Goal: Task Accomplishment & Management: Use online tool/utility

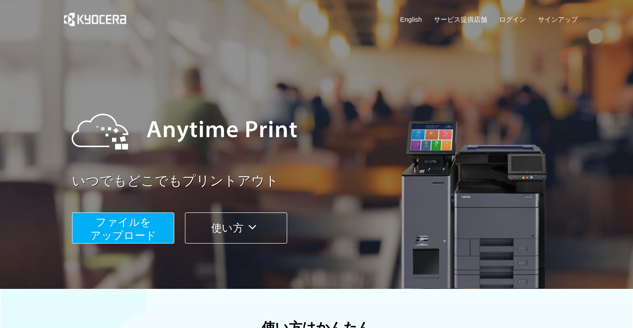
click at [152, 235] on span "ファイルを ​​アップロード" at bounding box center [123, 228] width 66 height 25
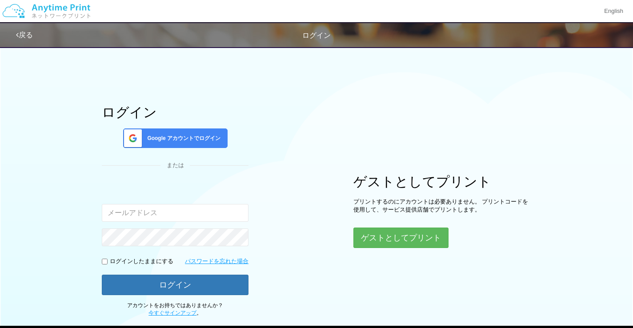
click at [165, 138] on span "Google アカウントでログイン" at bounding box center [181, 139] width 77 height 8
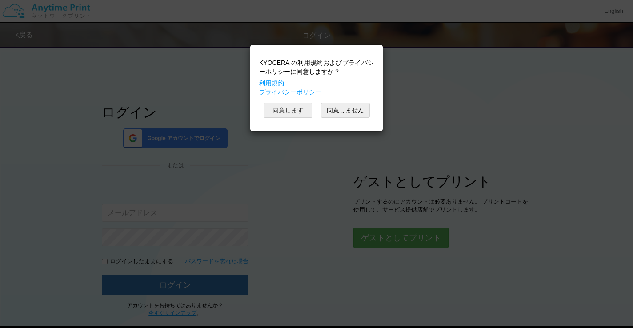
click at [281, 114] on button "同意します" at bounding box center [287, 110] width 49 height 15
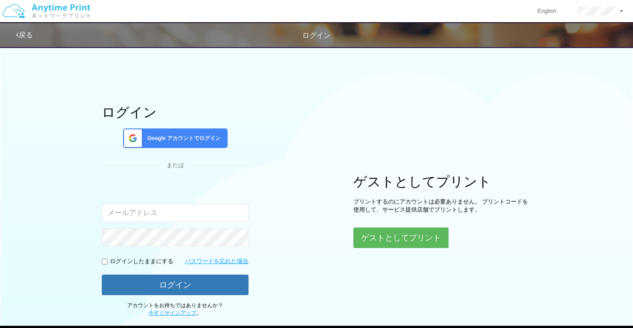
click at [198, 141] on span "Google アカウントでログイン" at bounding box center [181, 139] width 77 height 8
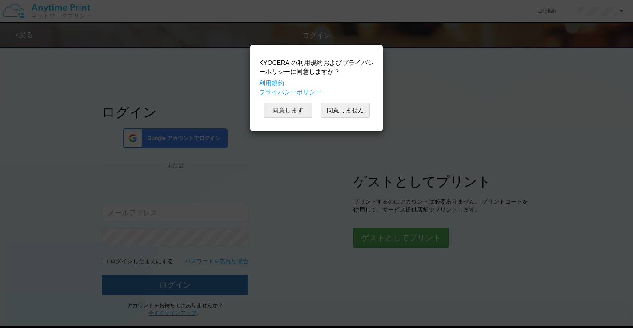
click at [295, 111] on button "同意します" at bounding box center [287, 110] width 49 height 15
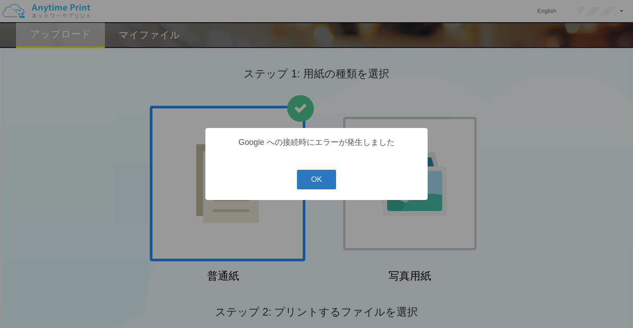
click at [313, 180] on button "OK" at bounding box center [317, 180] width 40 height 20
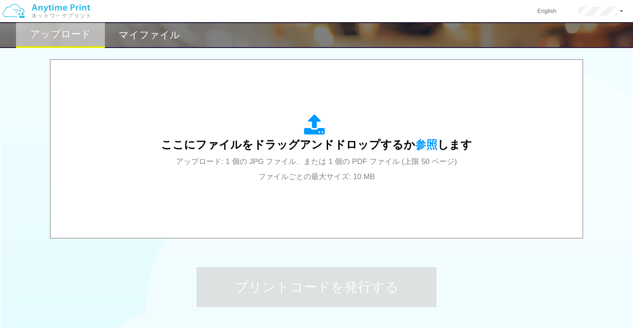
scroll to position [279, 0]
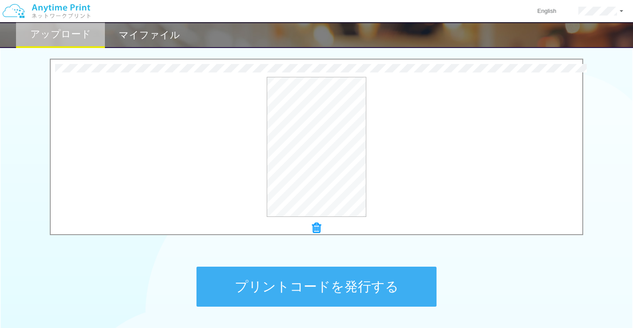
click at [350, 295] on button "プリントコードを発行する" at bounding box center [316, 287] width 240 height 40
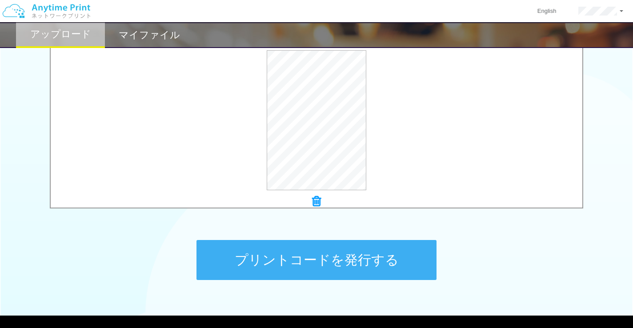
scroll to position [309, 0]
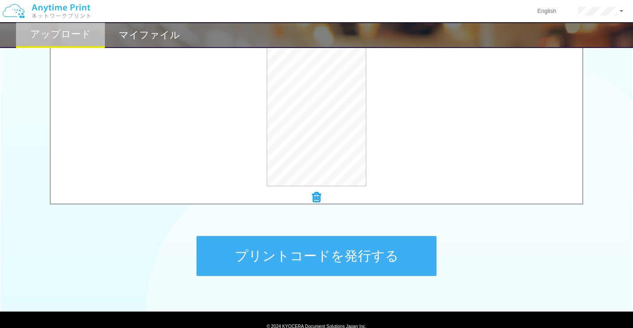
click at [358, 257] on button "プリントコードを発行する" at bounding box center [316, 256] width 240 height 40
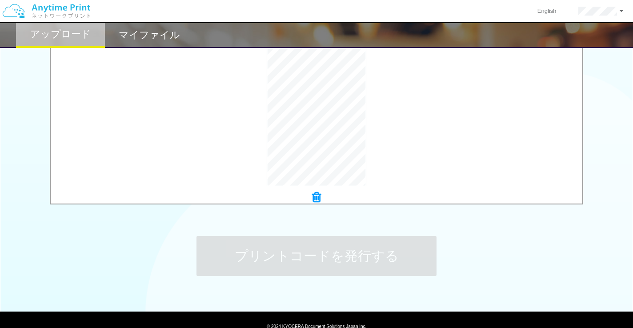
scroll to position [0, 0]
